Goal: Task Accomplishment & Management: Manage account settings

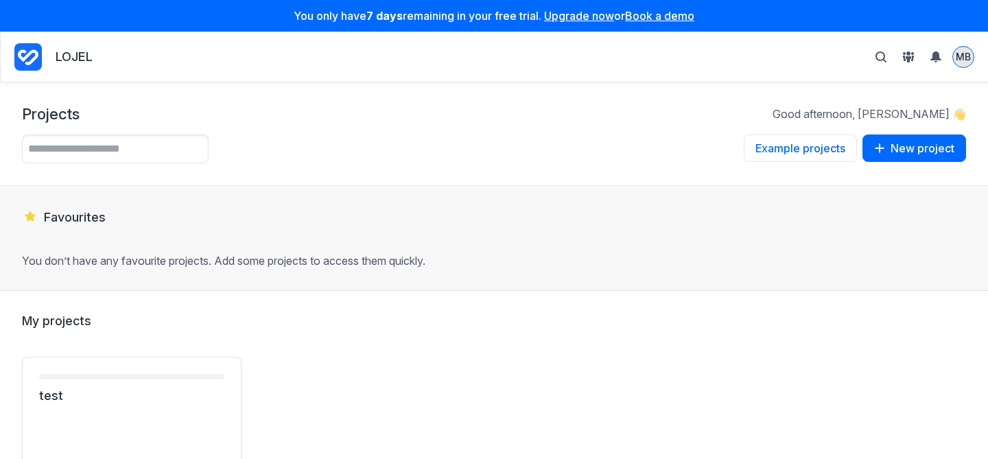
click at [957, 62] on span "MB" at bounding box center [963, 56] width 15 height 13
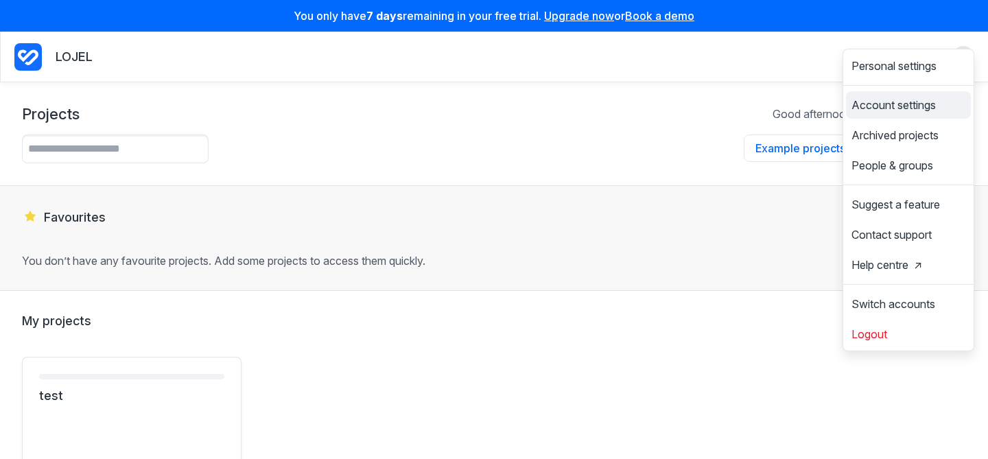
click at [905, 102] on span "Account settings" at bounding box center [894, 104] width 84 height 11
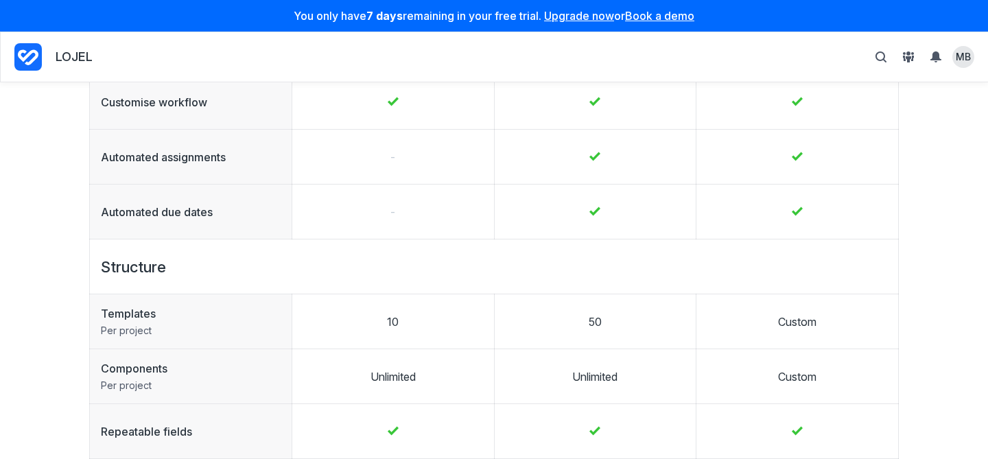
scroll to position [806, 0]
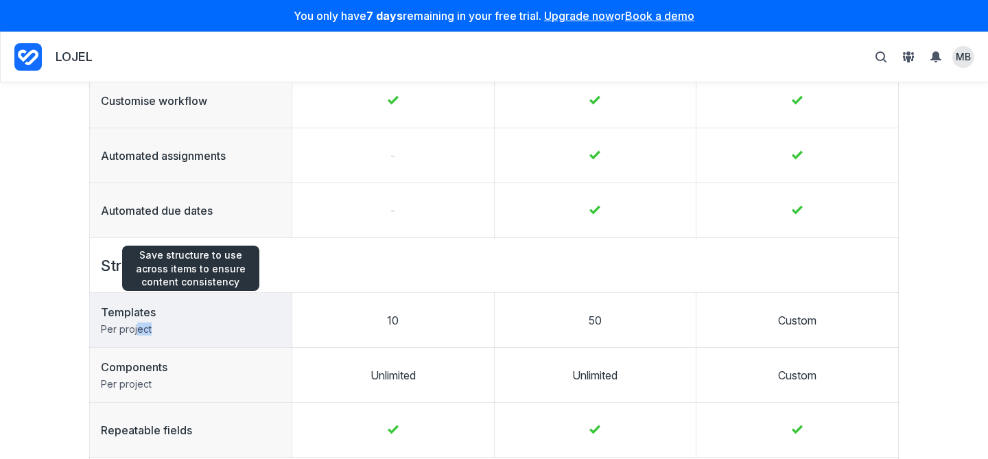
drag, startPoint x: 160, startPoint y: 332, endPoint x: 138, endPoint y: 333, distance: 22.0
click at [138, 332] on p "Per project" at bounding box center [191, 329] width 180 height 13
click at [162, 332] on p "Per project" at bounding box center [191, 329] width 180 height 13
drag, startPoint x: 159, startPoint y: 330, endPoint x: 98, endPoint y: 331, distance: 61.1
click at [98, 330] on div "Templates Per project" at bounding box center [191, 320] width 202 height 53
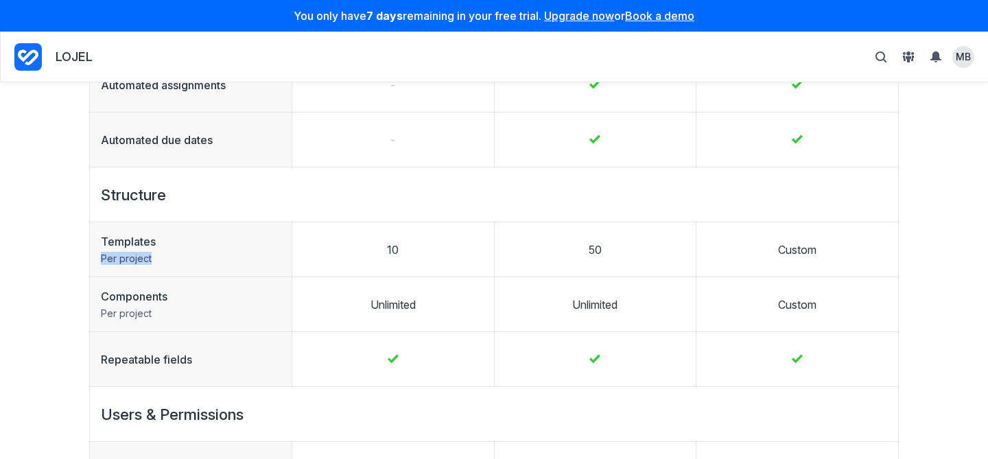
scroll to position [980, 0]
